Goal: Information Seeking & Learning: Learn about a topic

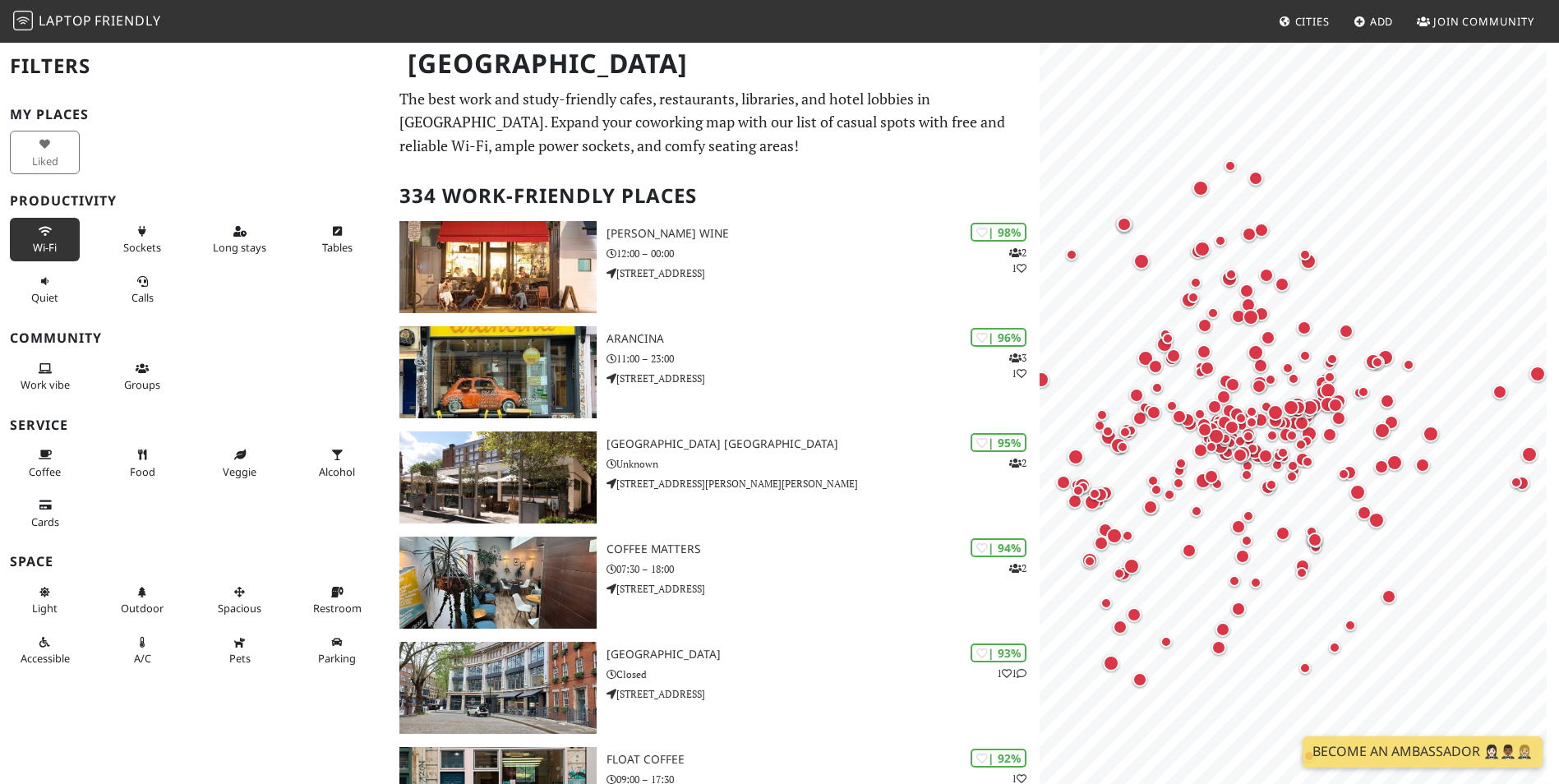
click at [40, 240] on span "Wi-Fi" at bounding box center [45, 248] width 24 height 15
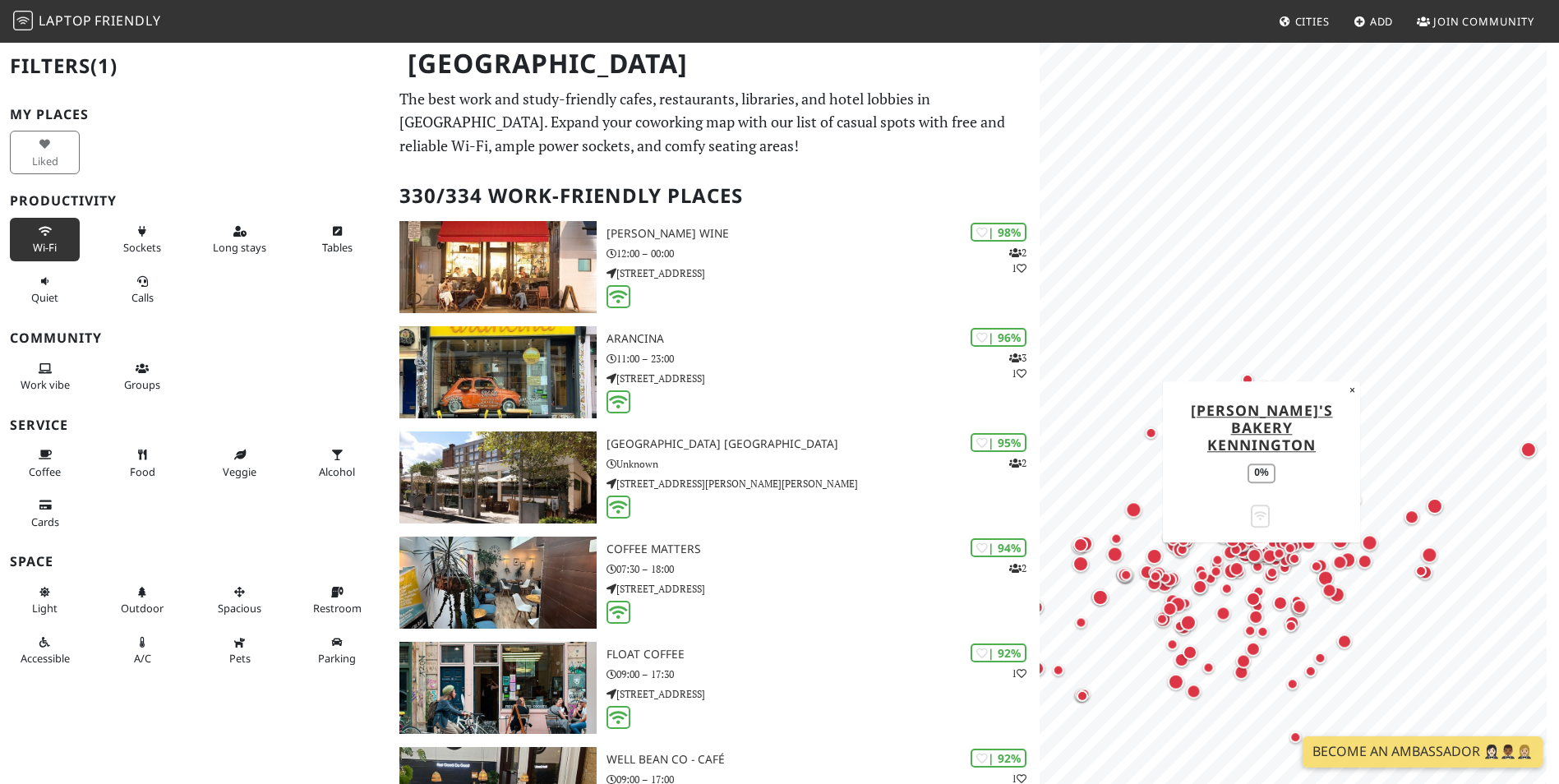
drag, startPoint x: 1275, startPoint y: 490, endPoint x: 1260, endPoint y: 575, distance: 86.3
click at [1260, 575] on div "Map marker" at bounding box center [1261, 570] width 19 height 19
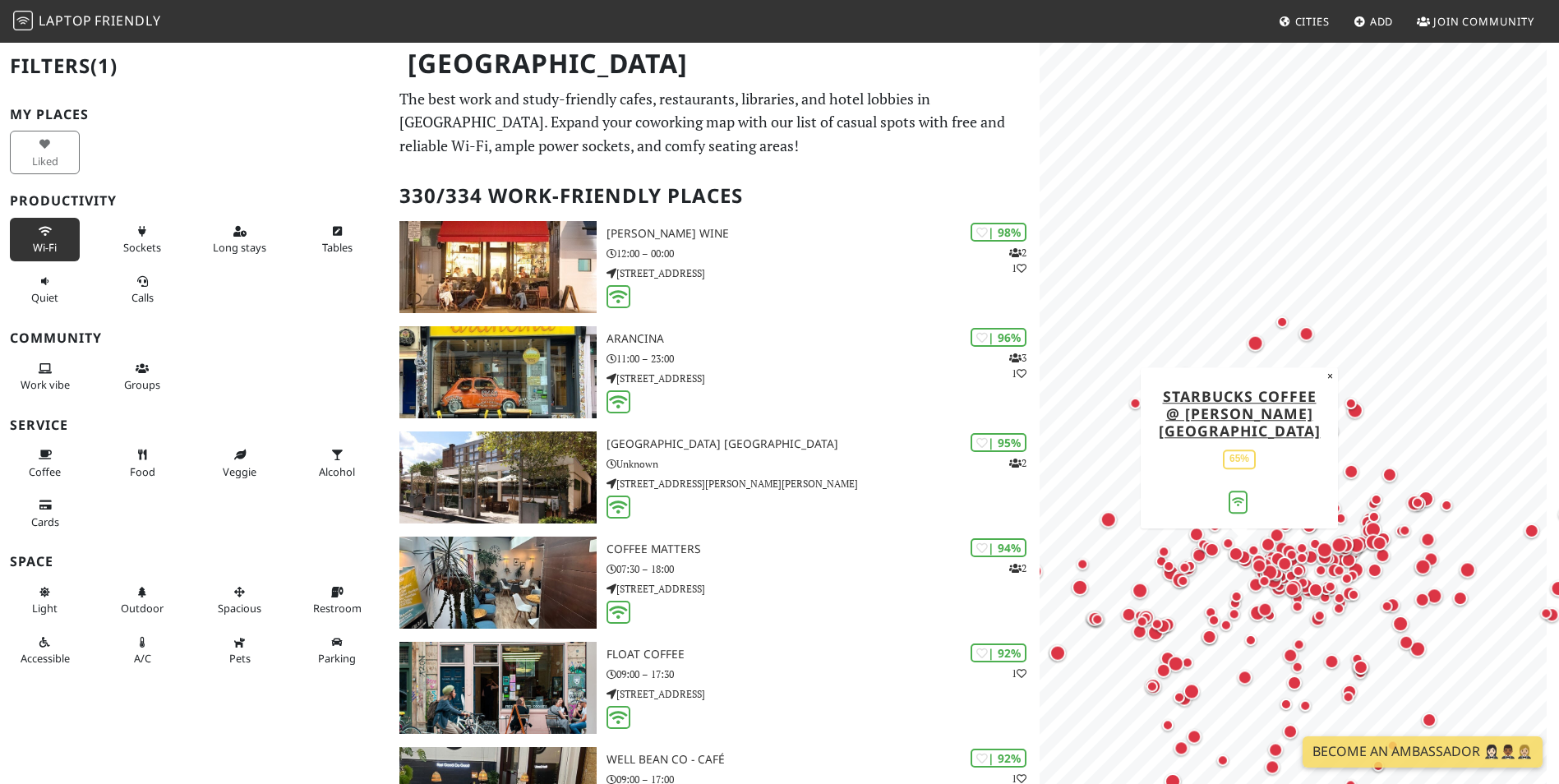
drag, startPoint x: 1225, startPoint y: 667, endPoint x: 1230, endPoint y: 552, distance: 115.1
click at [1230, 552] on div "Map marker" at bounding box center [1236, 554] width 15 height 15
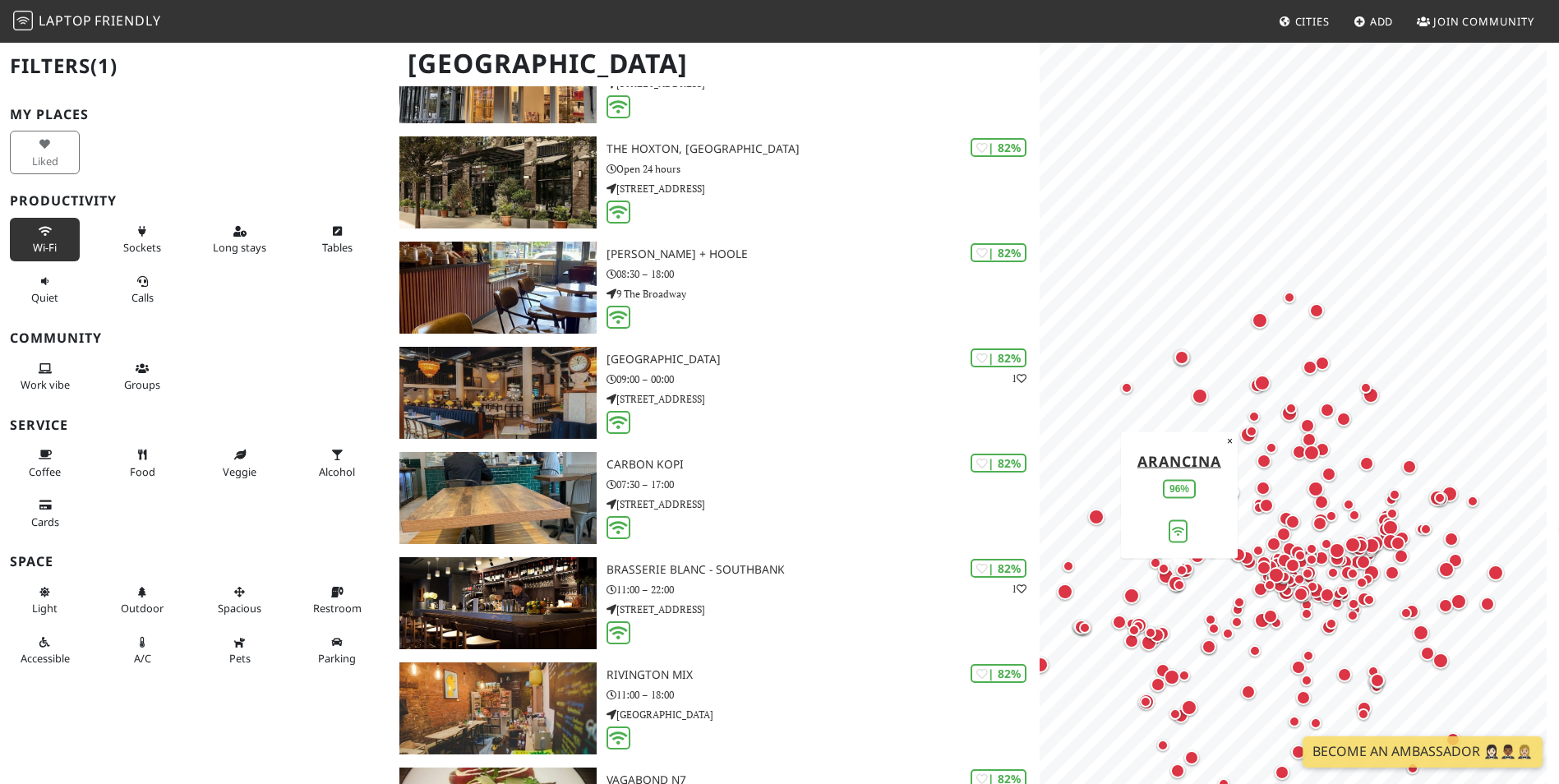
scroll to position [4551, 0]
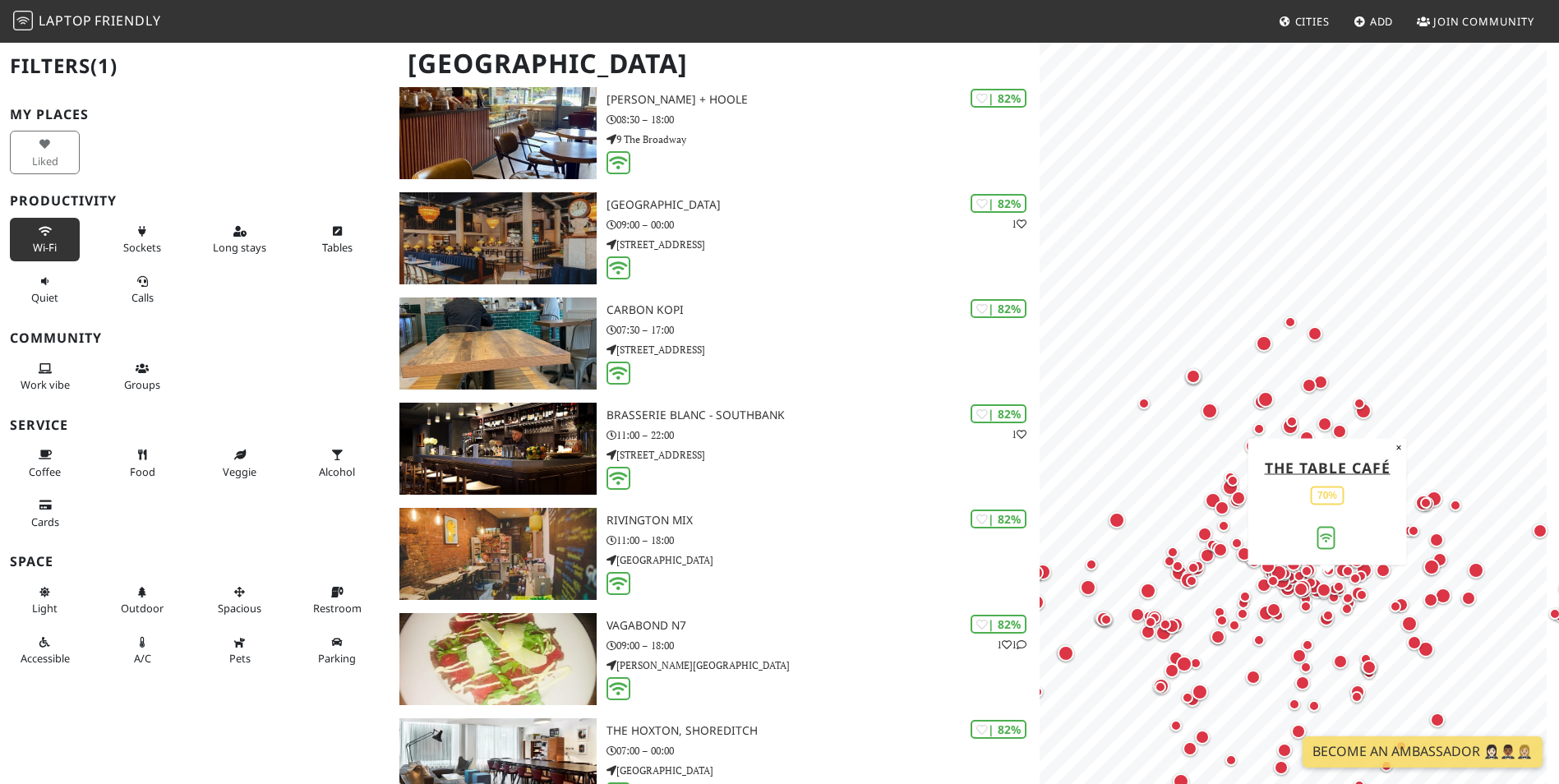
click at [1324, 590] on div "Map marker" at bounding box center [1324, 590] width 15 height 15
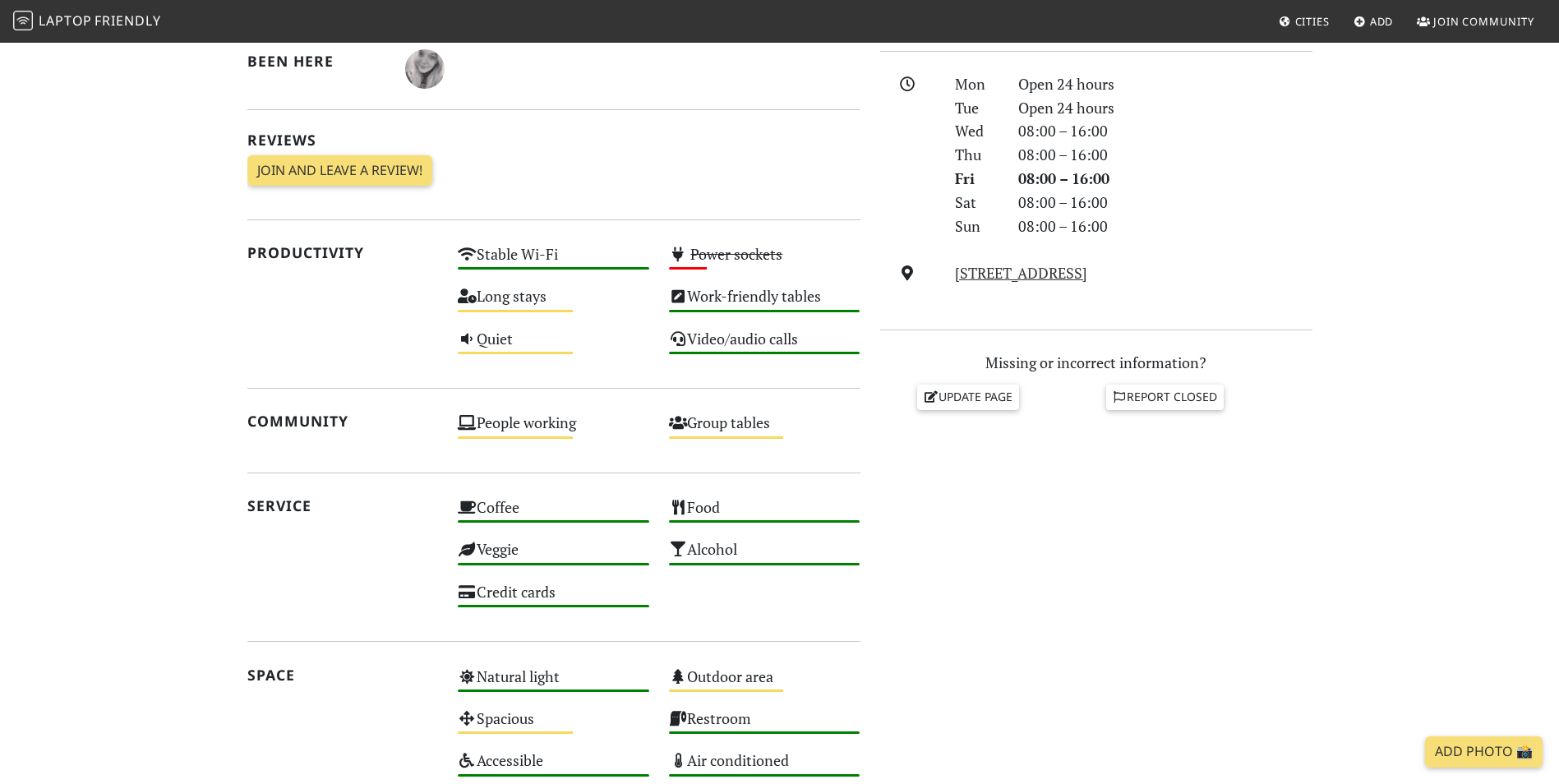
scroll to position [440, 0]
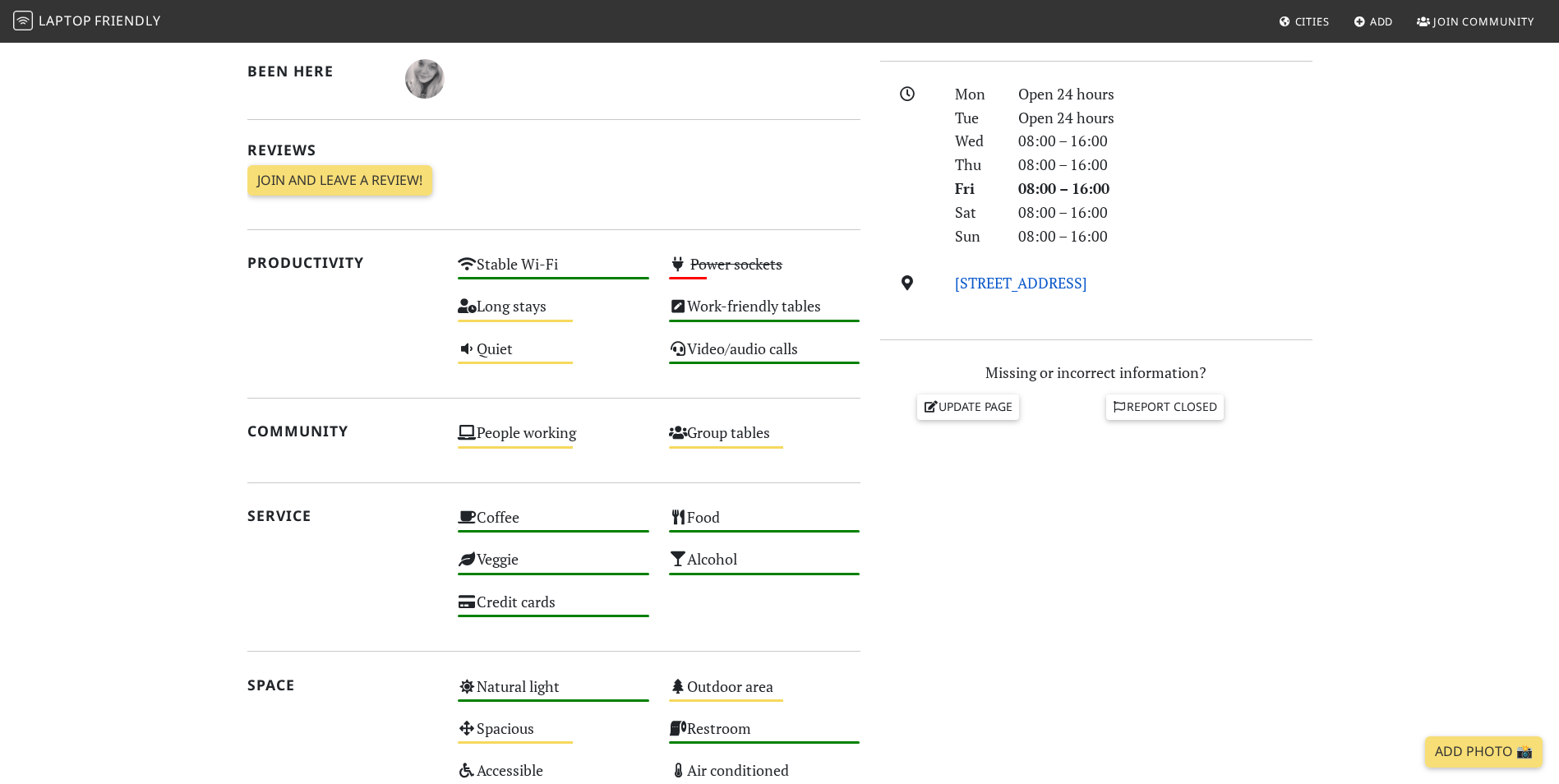
click at [1087, 287] on link "[STREET_ADDRESS]" at bounding box center [1020, 282] width 132 height 19
